Goal: Task Accomplishment & Management: Manage account settings

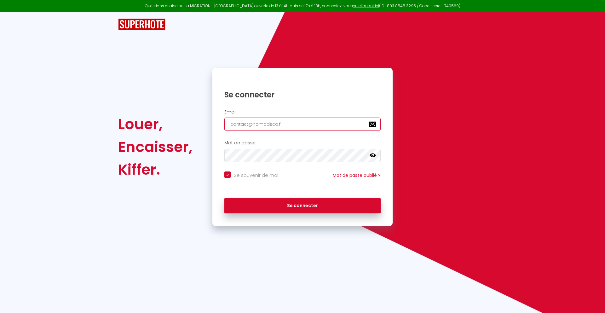
type input "[EMAIL_ADDRESS][DOMAIN_NAME]"
checkbox input "true"
type input "[EMAIL_ADDRESS][DOMAIN_NAME]"
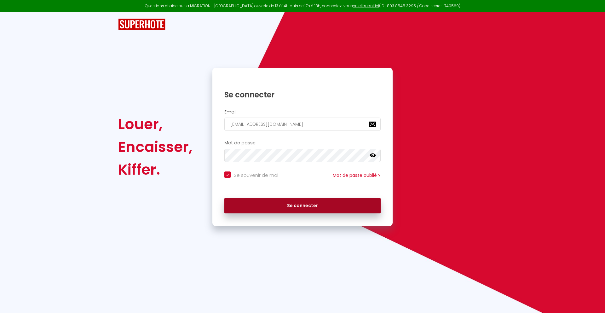
click at [302, 205] on button "Se connecter" at bounding box center [302, 206] width 156 height 16
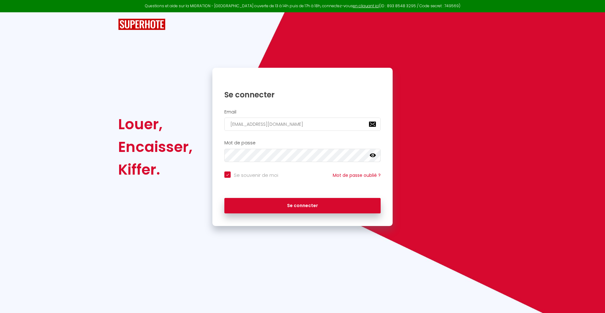
checkbox input "true"
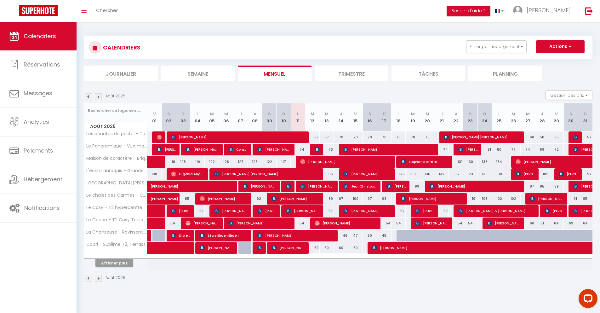
click at [121, 73] on li "Journalier" at bounding box center [121, 73] width 74 height 15
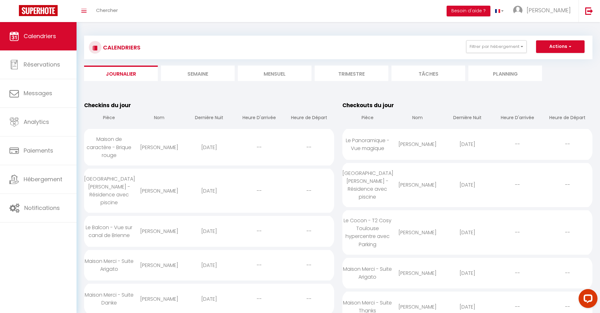
scroll to position [544, 0]
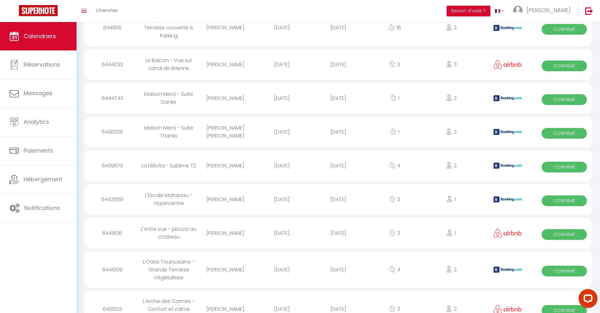
select select "0"
select select "1"
select select
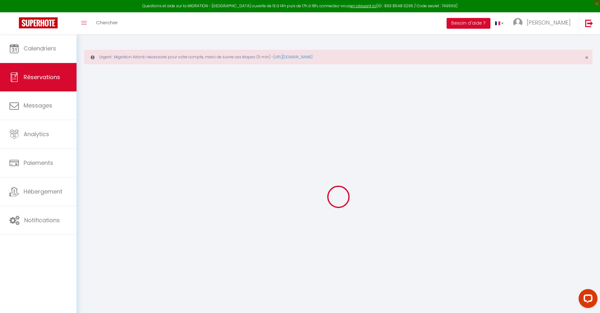
select select
checkbox input "false"
type textarea "** THIS RESERVATION HAS BEEN PRE-PAID ** BOOKING NOTE : Payment charge is EUR 1…"
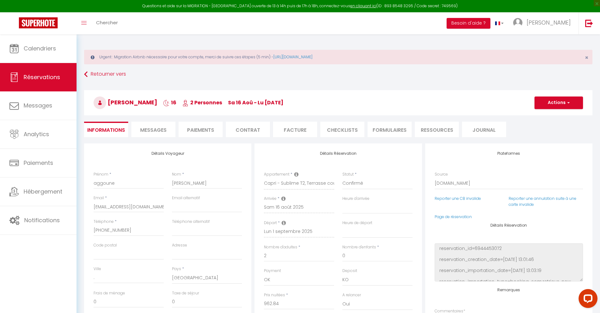
type input "42"
type input "63.02"
select select
checkbox input "false"
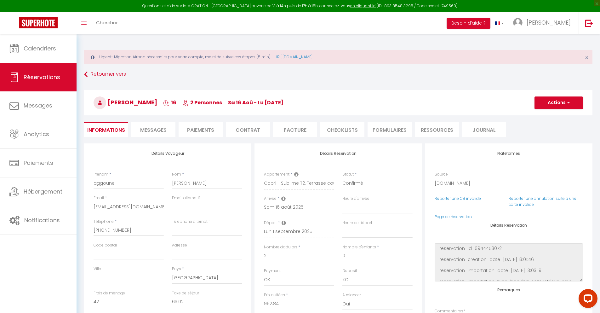
select select
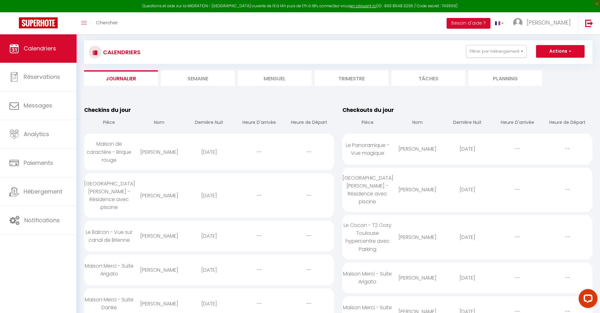
scroll to position [623, 0]
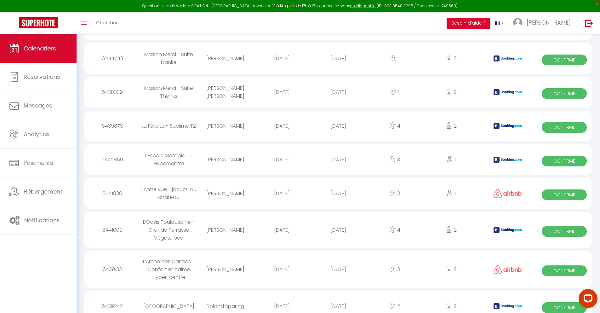
select select "0"
select select "1"
select select
